Goal: Navigation & Orientation: Find specific page/section

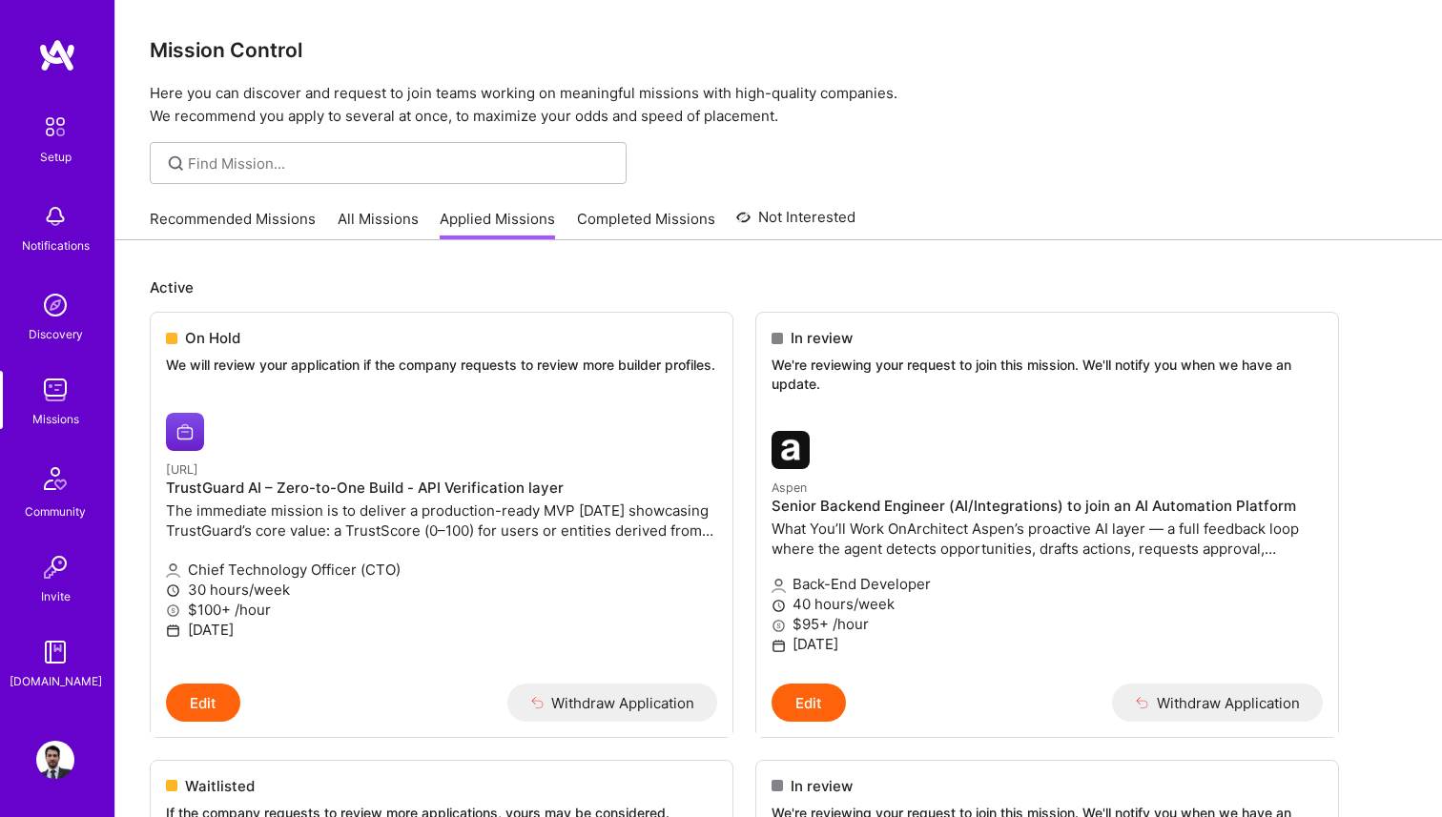
click at [297, 233] on link "Recommended Missions" at bounding box center [233, 224] width 166 height 31
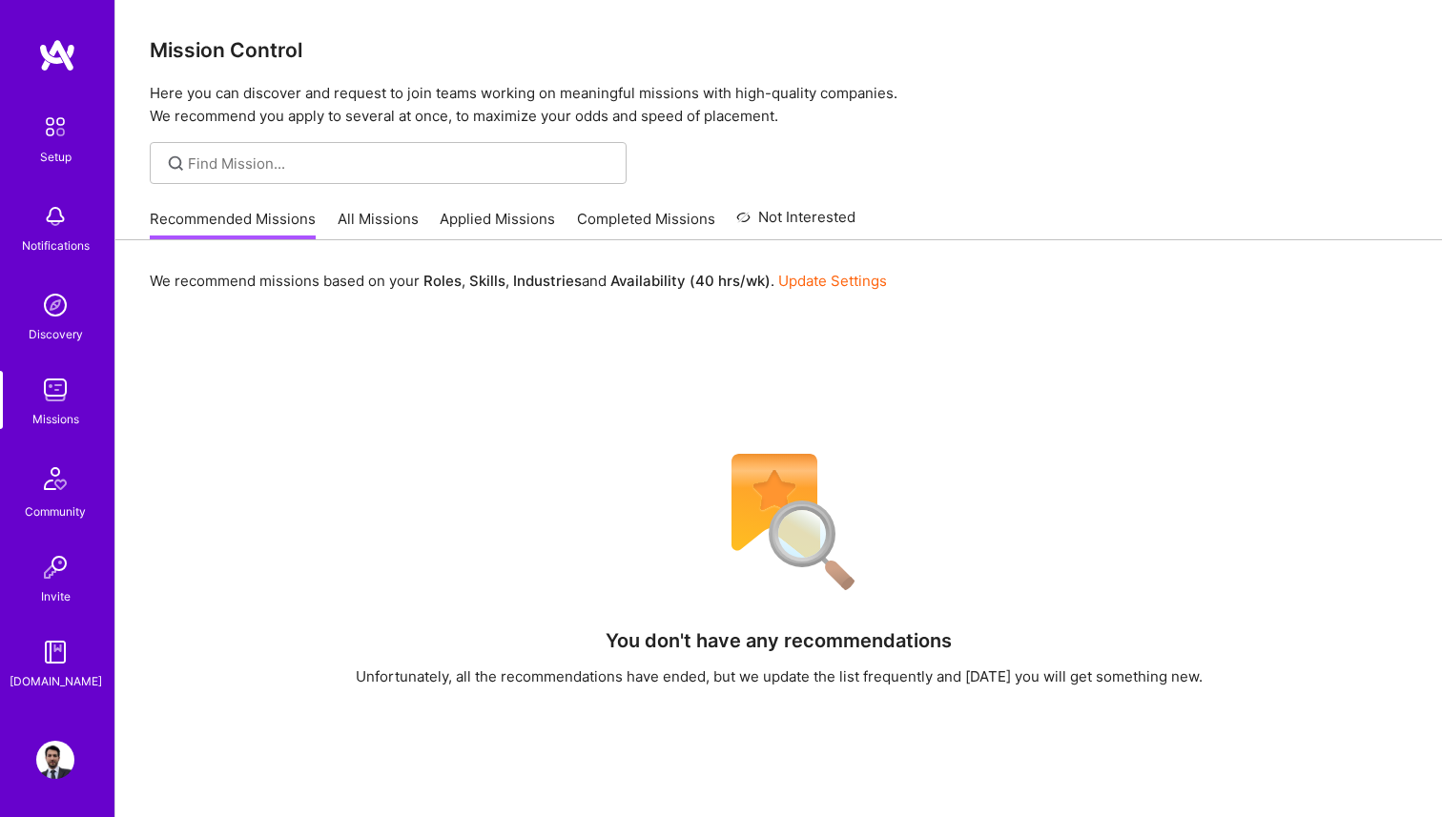
click at [507, 211] on link "Applied Missions" at bounding box center [497, 224] width 115 height 31
